Goal: Contribute content

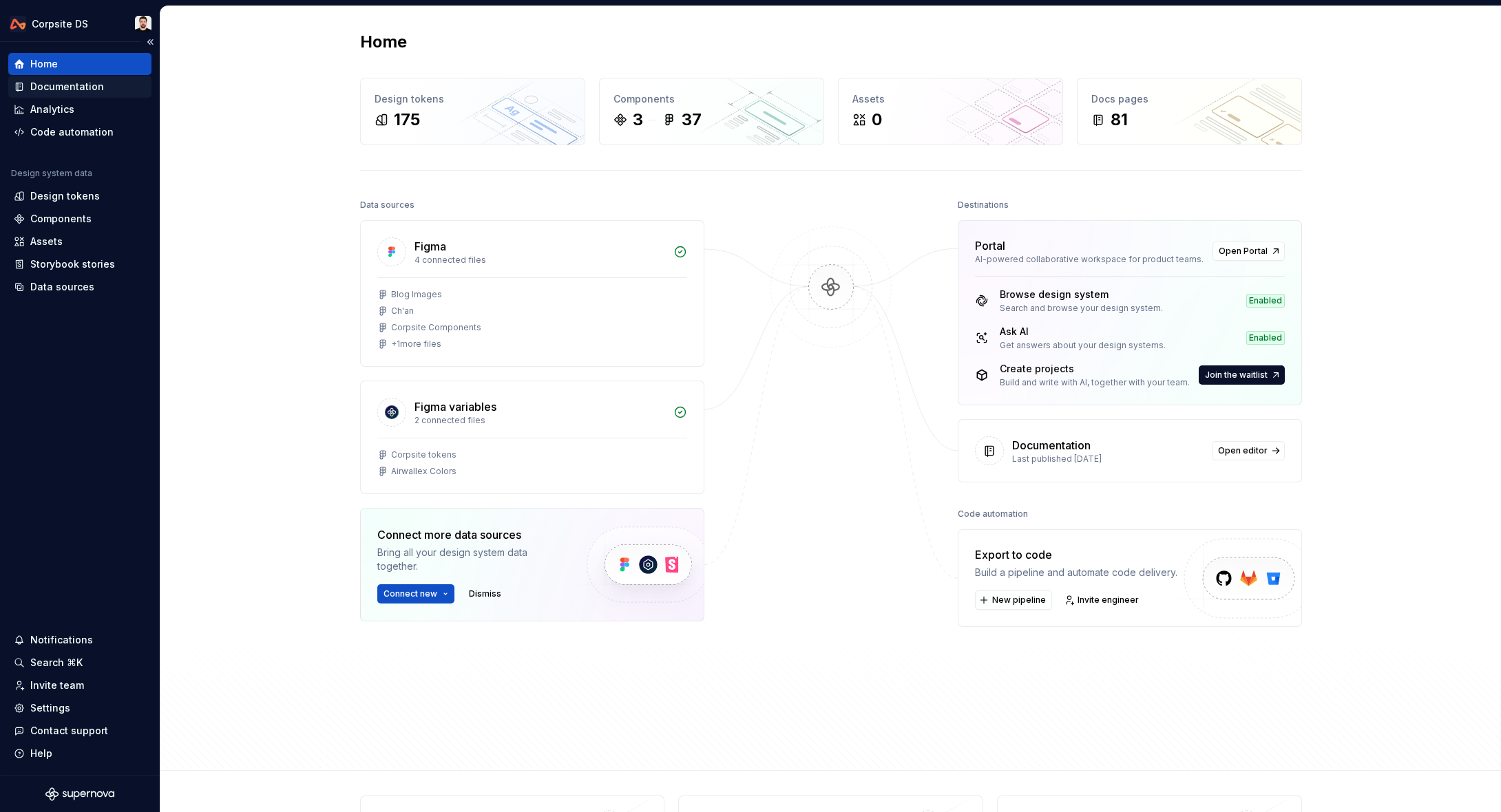
click at [71, 86] on div "Documentation" at bounding box center [67, 86] width 74 height 14
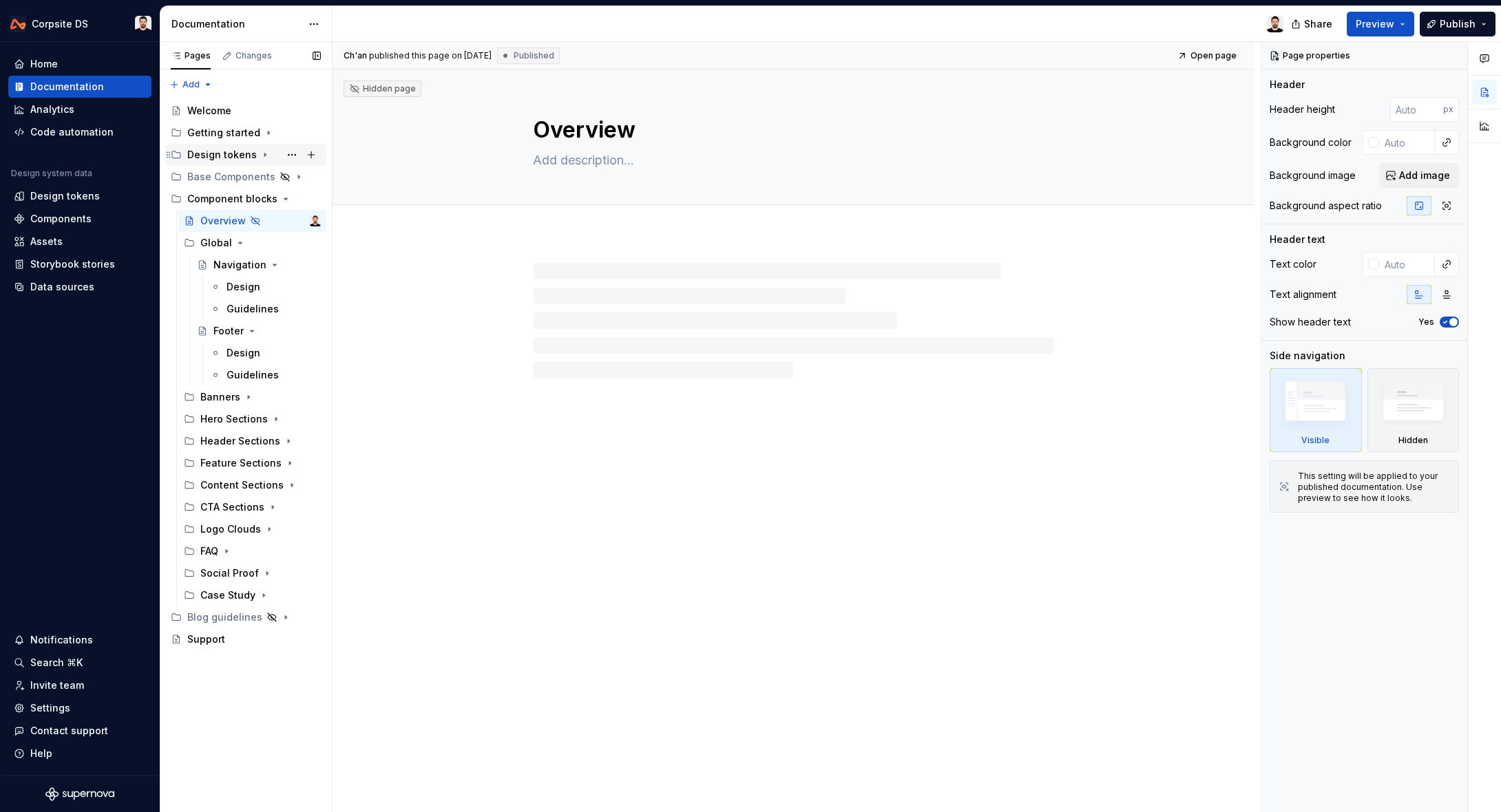
click at [262, 157] on icon "Page tree" at bounding box center [264, 154] width 11 height 11
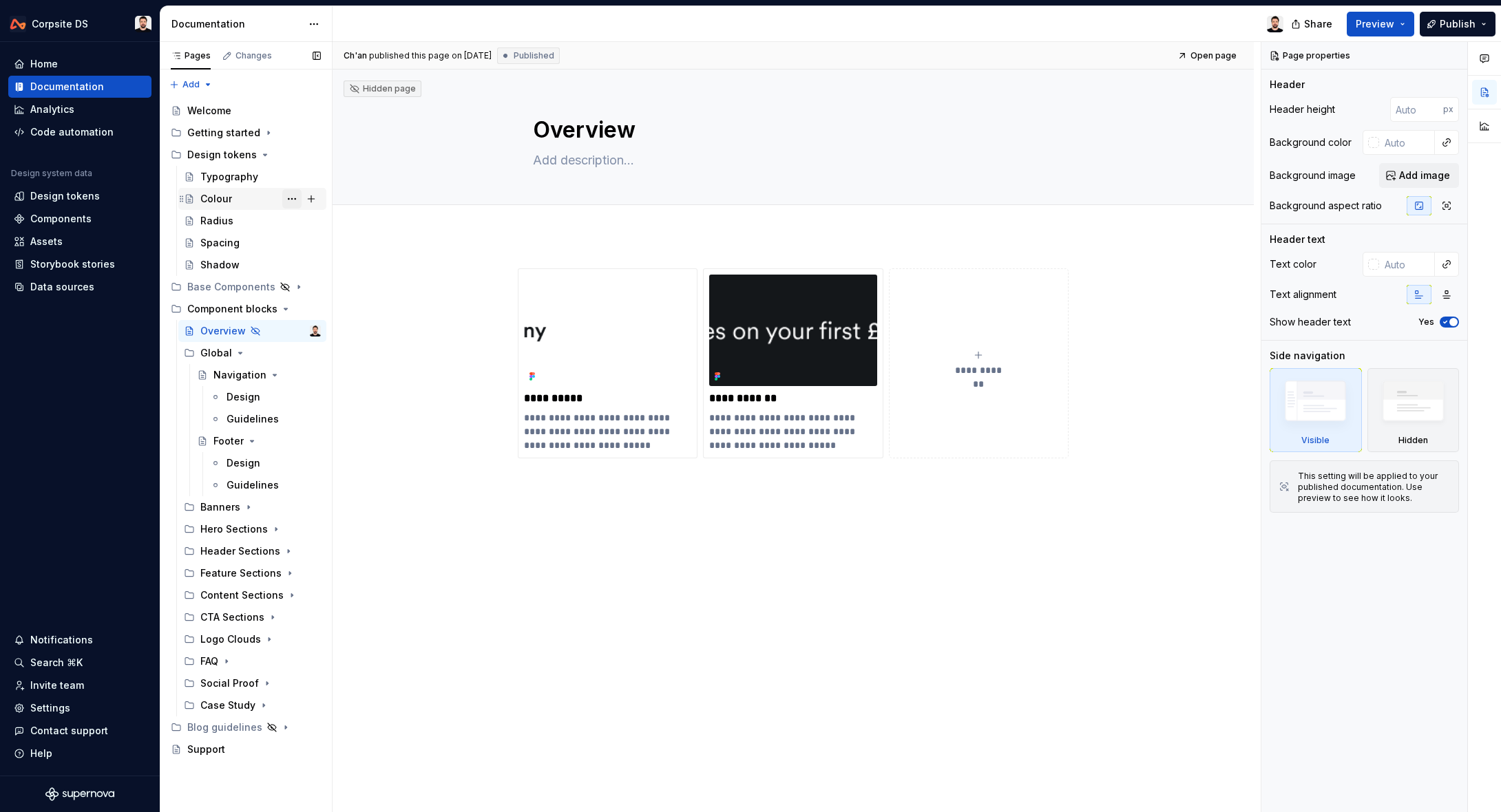
click at [291, 199] on button "Page tree" at bounding box center [292, 199] width 19 height 19
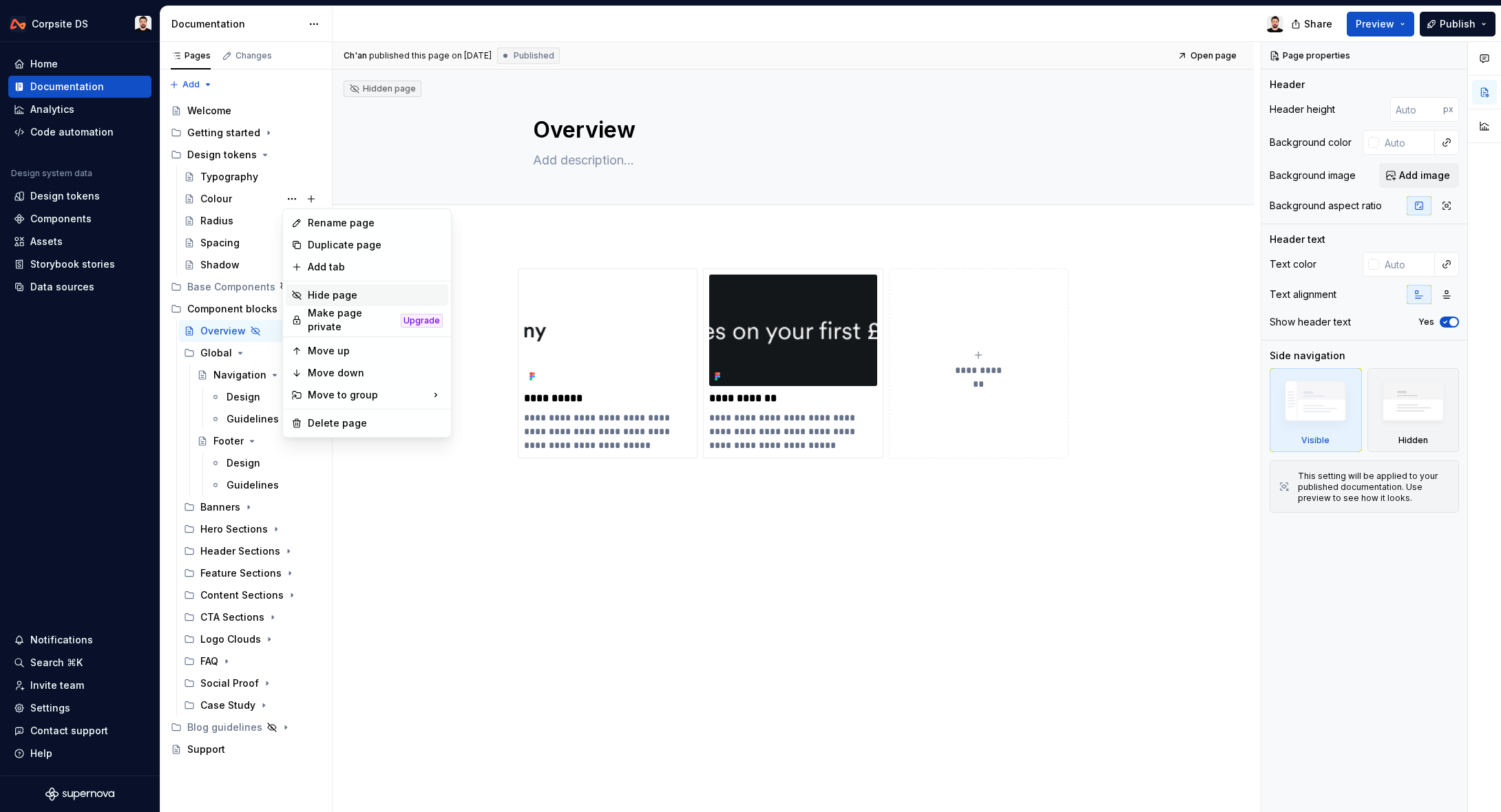
click at [316, 291] on div "Hide page" at bounding box center [375, 295] width 135 height 14
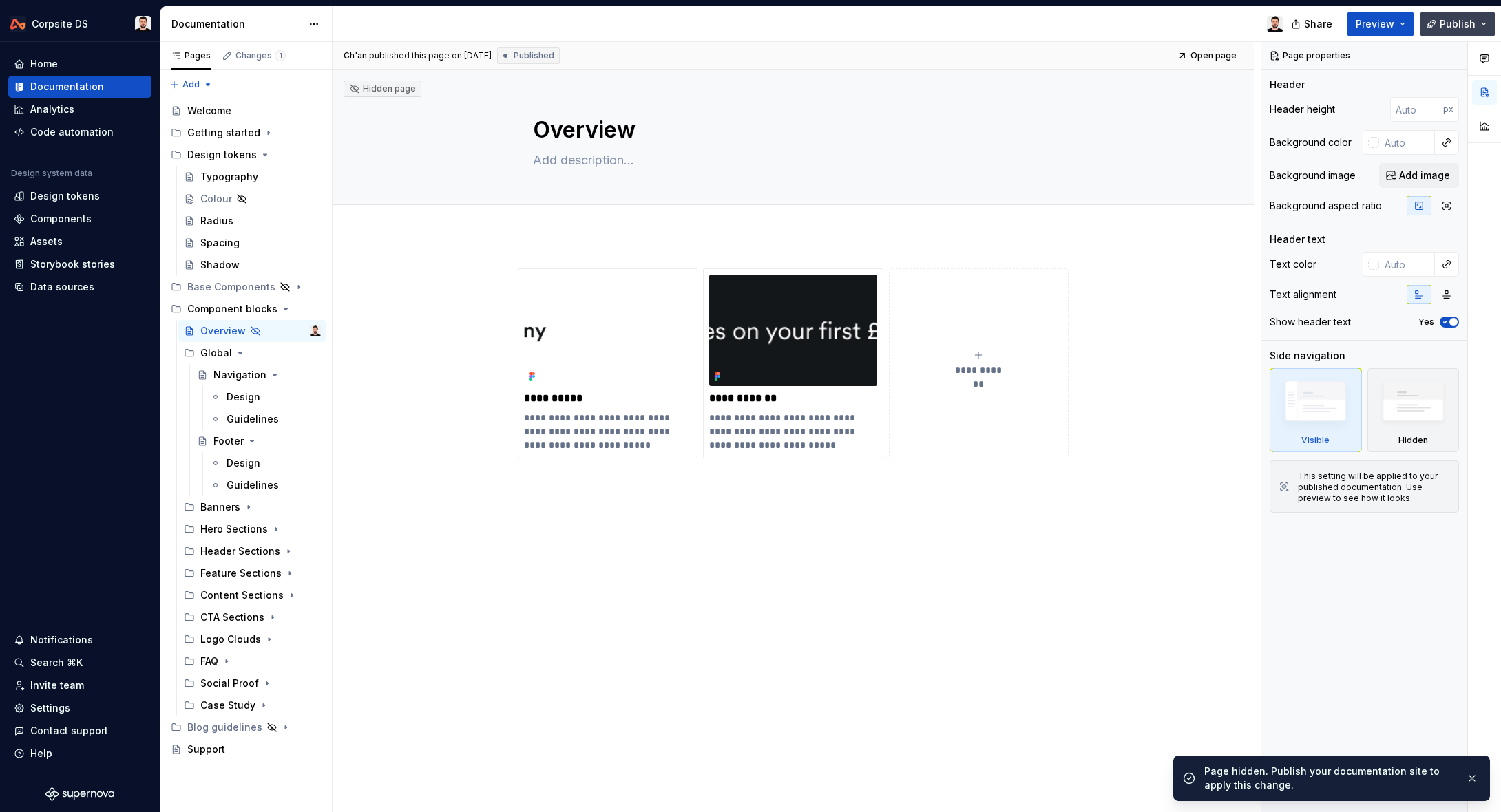
click at [1448, 29] on span "Publish" at bounding box center [1458, 24] width 36 height 14
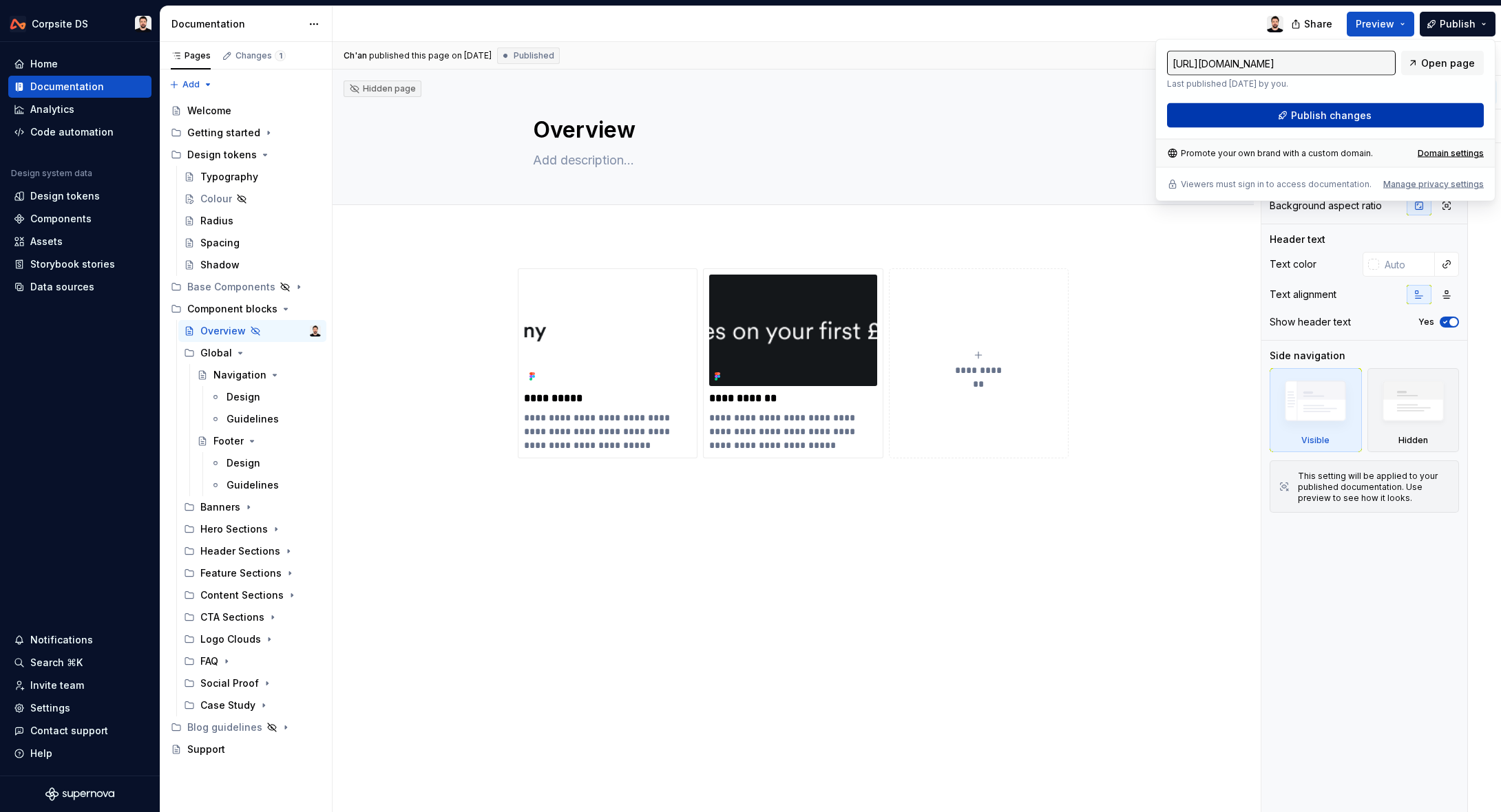
click at [1213, 114] on button "Publish changes" at bounding box center [1325, 116] width 316 height 25
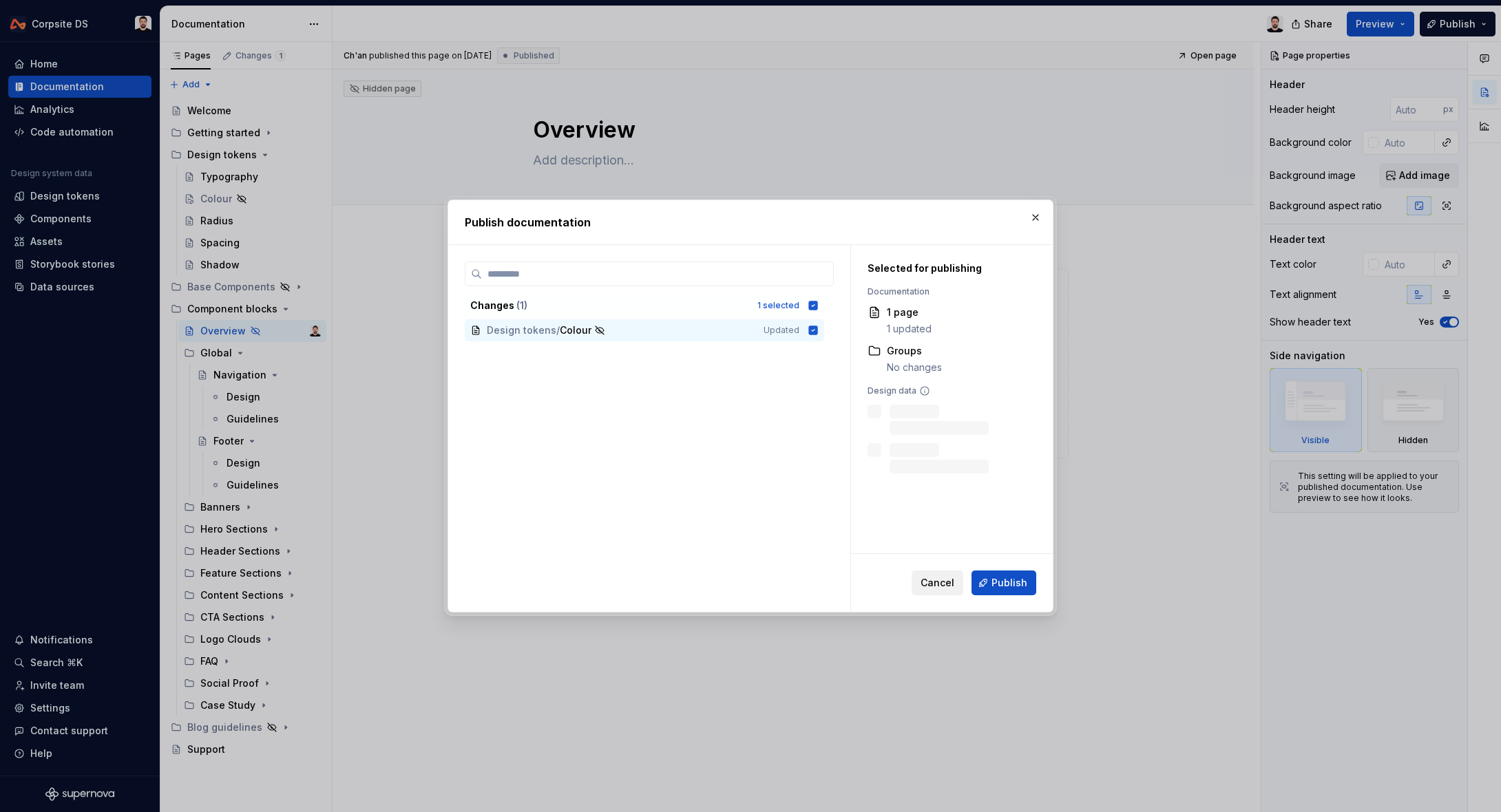
drag, startPoint x: 999, startPoint y: 592, endPoint x: 964, endPoint y: 574, distance: 39.4
click at [999, 592] on button "Publish" at bounding box center [1004, 583] width 64 height 25
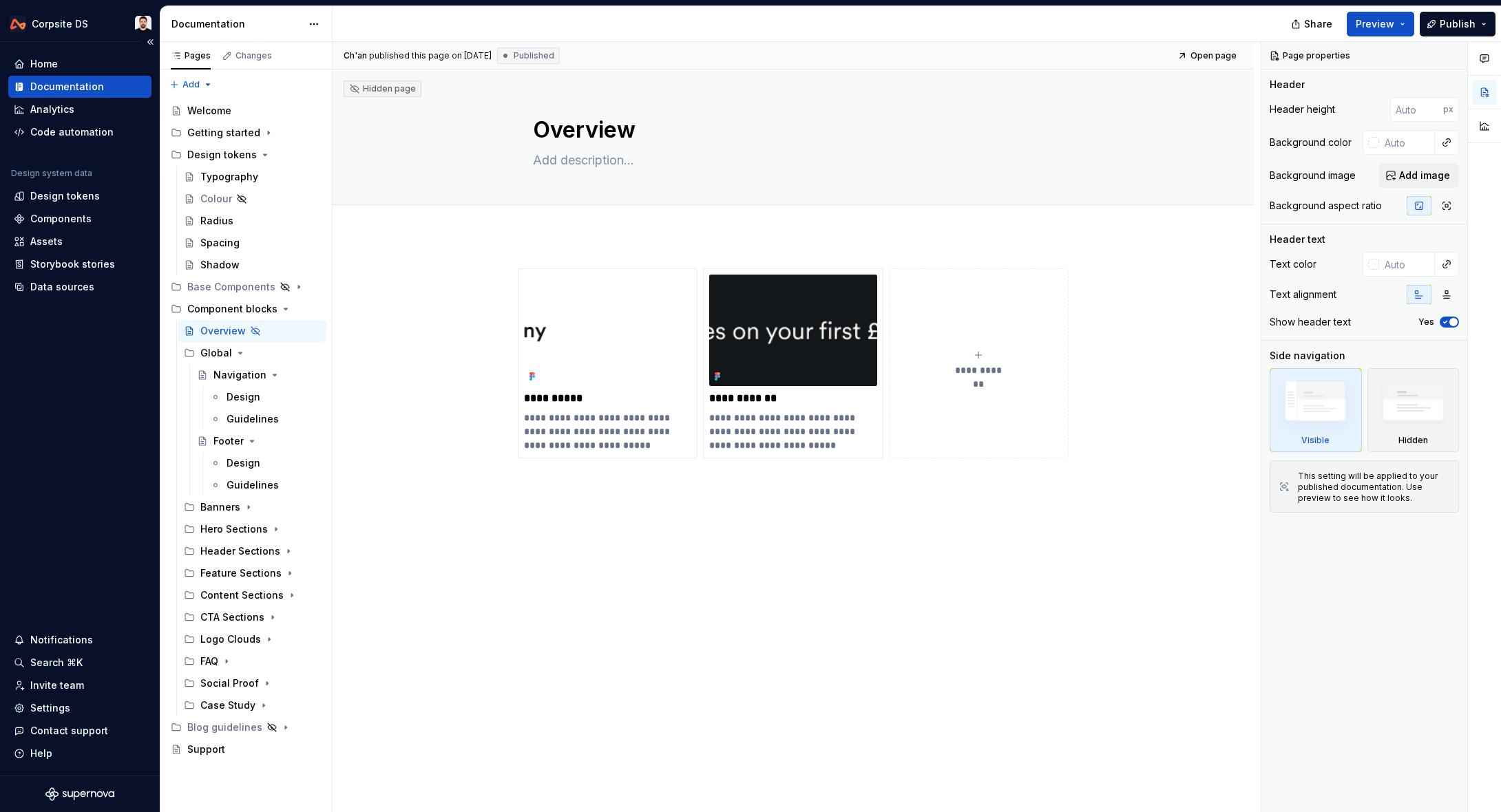
type textarea "*"
